Goal: Information Seeking & Learning: Learn about a topic

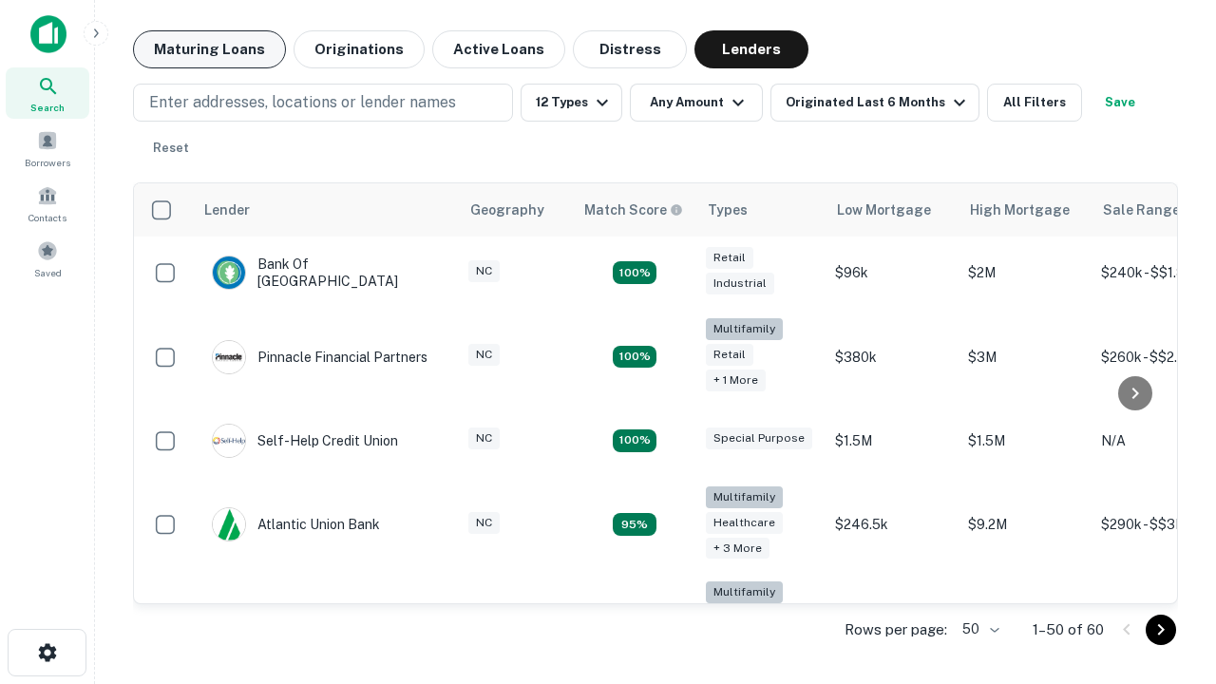
click at [209, 49] on button "Maturing Loans" at bounding box center [209, 49] width 153 height 38
